Goal: Entertainment & Leisure: Consume media (video, audio)

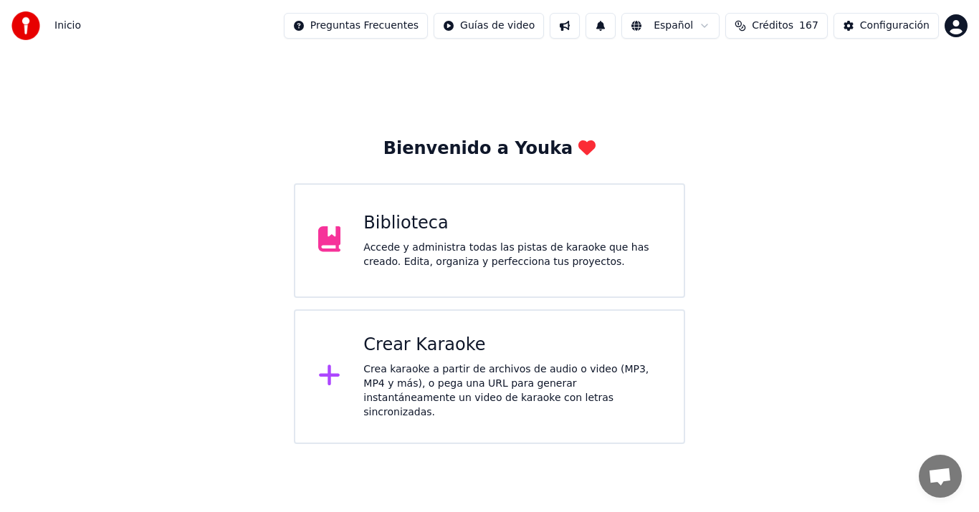
click at [594, 251] on div "Accede y administra todas las pistas de karaoke que has creado. Edita, organiza…" at bounding box center [511, 255] width 297 height 29
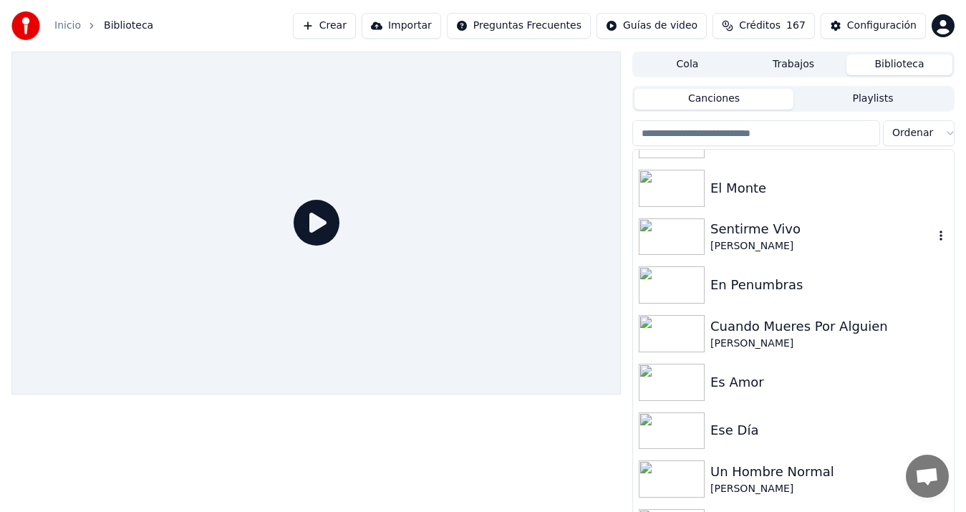
scroll to position [860, 0]
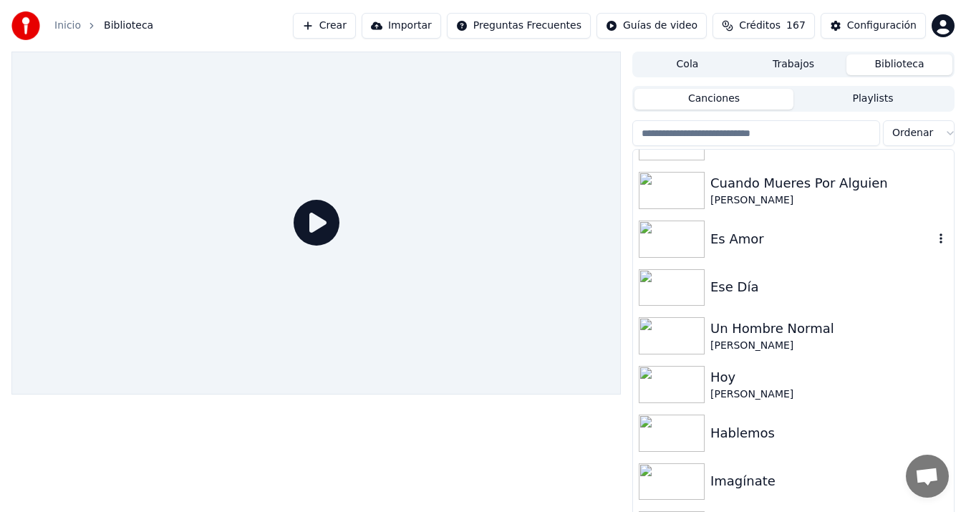
click at [681, 245] on img at bounding box center [672, 239] width 66 height 37
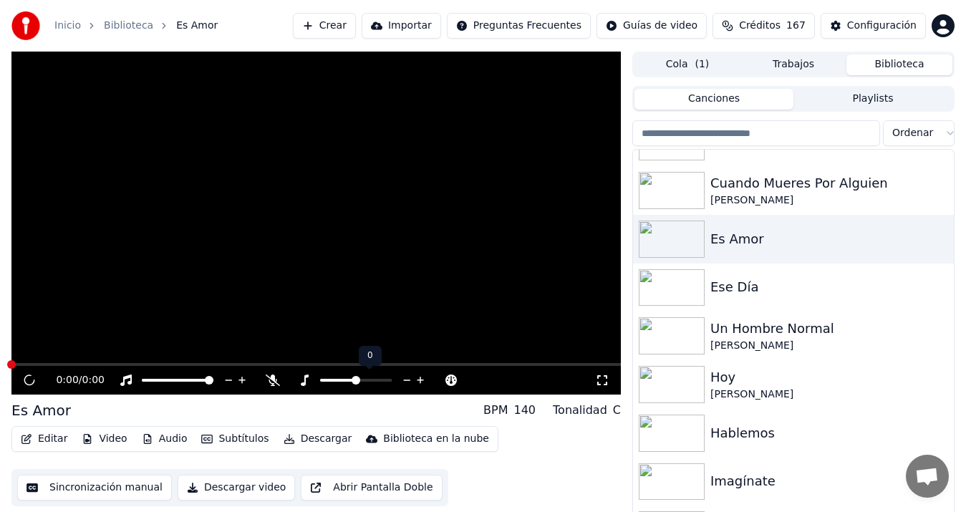
click at [364, 379] on span at bounding box center [356, 380] width 72 height 3
click at [370, 379] on span at bounding box center [356, 380] width 72 height 3
click at [713, 239] on div "Es Amor" at bounding box center [823, 239] width 224 height 20
click at [712, 195] on div "[PERSON_NAME]" at bounding box center [823, 200] width 224 height 14
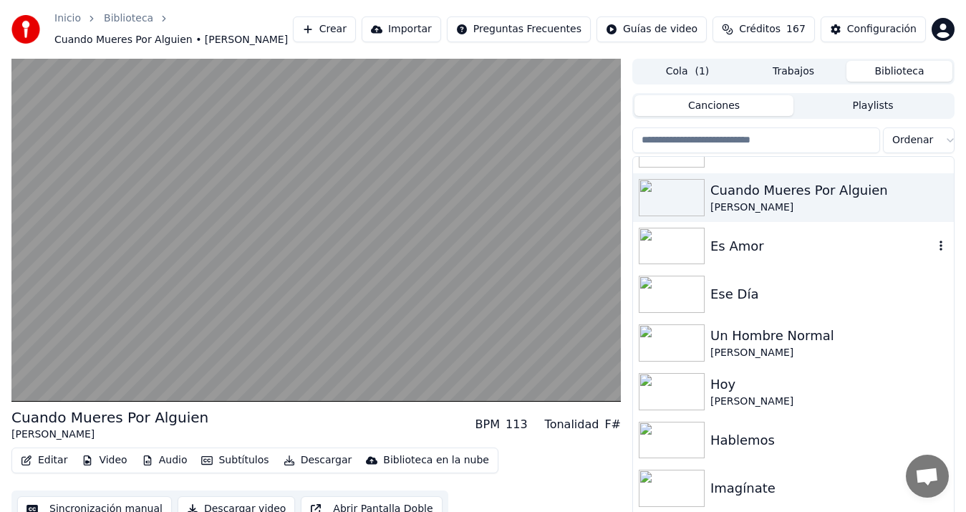
click at [720, 254] on div "Es Amor" at bounding box center [823, 246] width 224 height 20
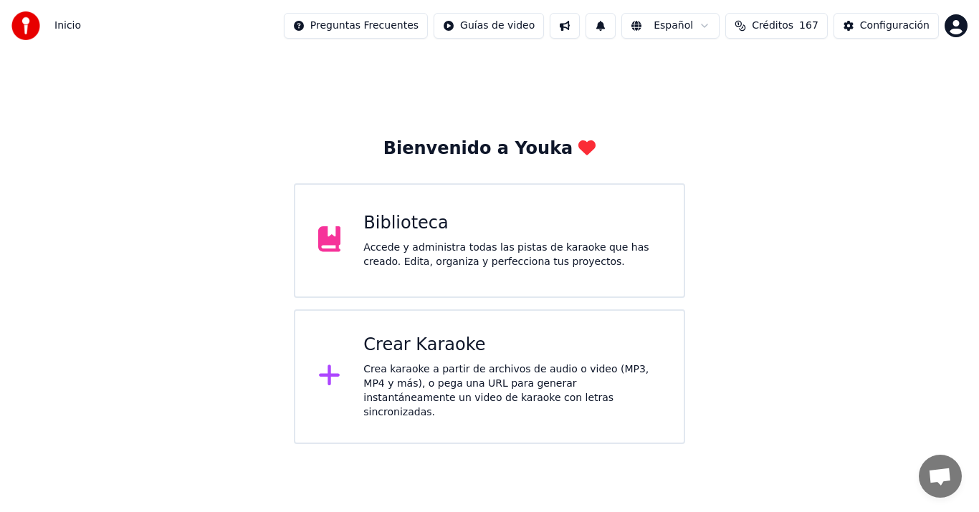
click at [514, 277] on div "Biblioteca Accede y administra todas las pistas de karaoke que has creado. Edit…" at bounding box center [489, 240] width 391 height 115
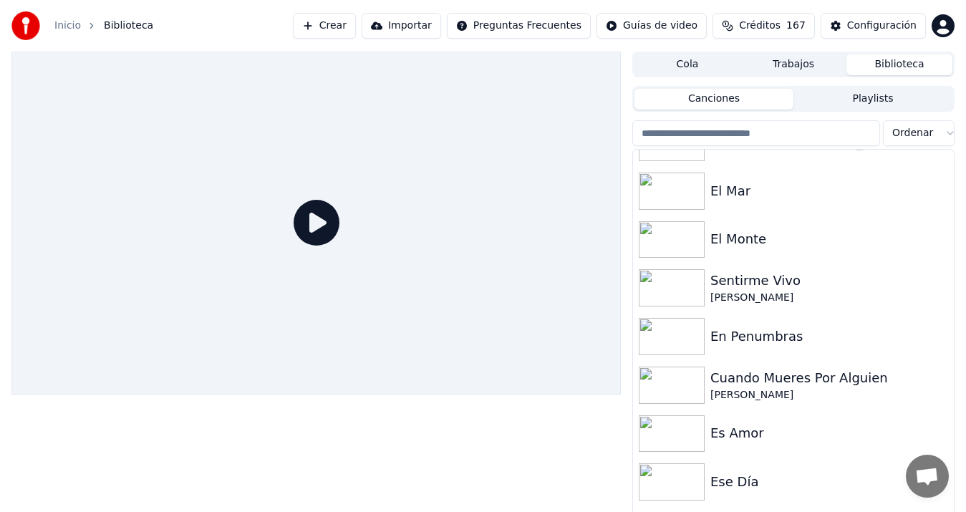
scroll to position [783, 0]
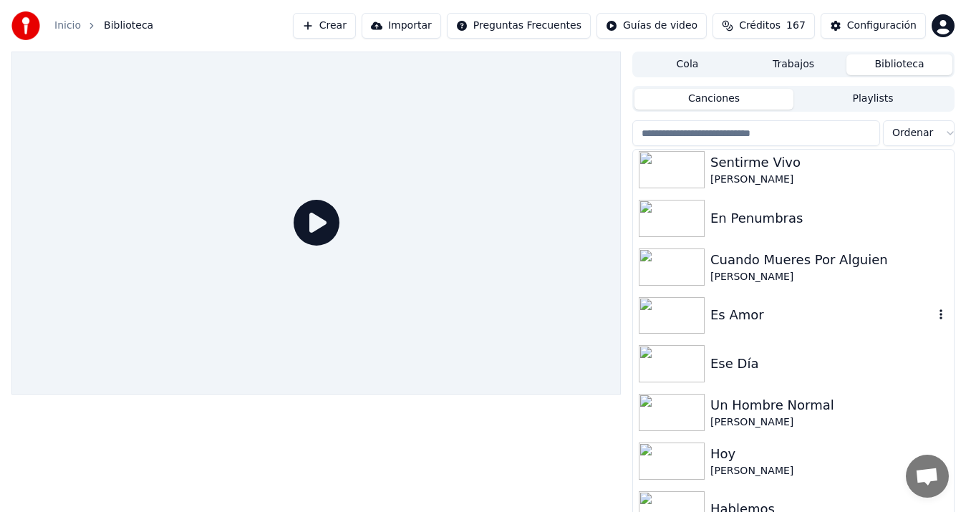
click at [680, 310] on img at bounding box center [672, 315] width 66 height 37
